Goal: Check status

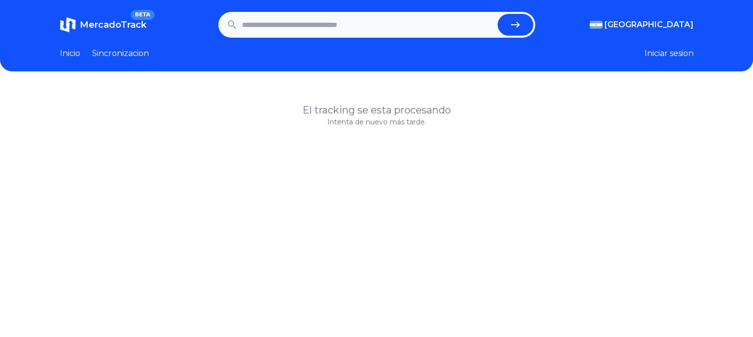
paste input "**********"
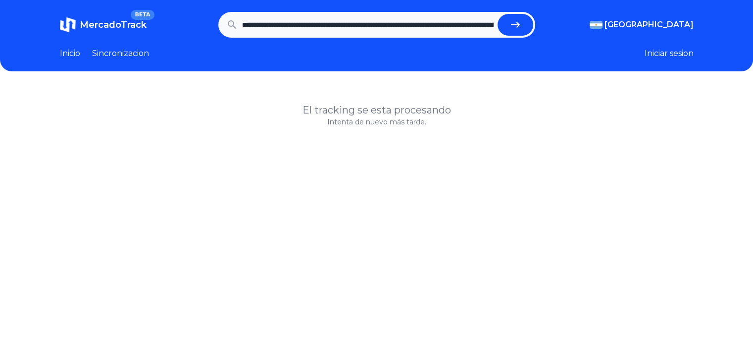
click at [520, 26] on icon "submit" at bounding box center [515, 25] width 9 height 6
type input "**********"
